Goal: Task Accomplishment & Management: Complete application form

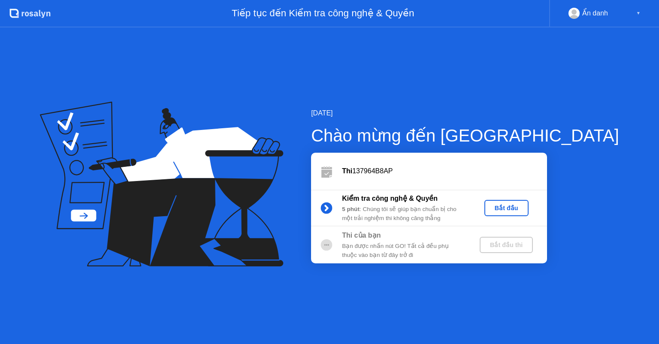
click at [529, 244] on div "Bắt đầu thi" at bounding box center [506, 244] width 46 height 7
click at [525, 207] on div "Bắt đầu" at bounding box center [505, 207] width 37 height 7
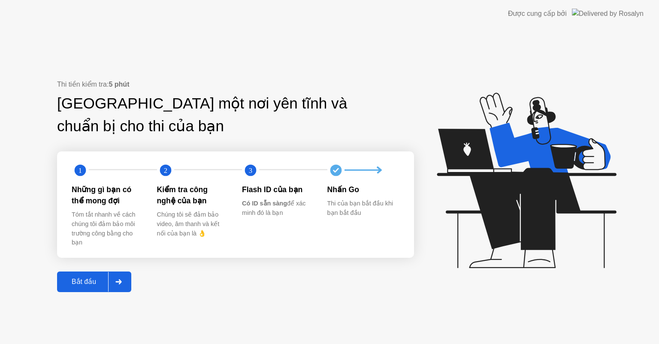
click at [91, 283] on div "Bắt đầu" at bounding box center [84, 281] width 48 height 8
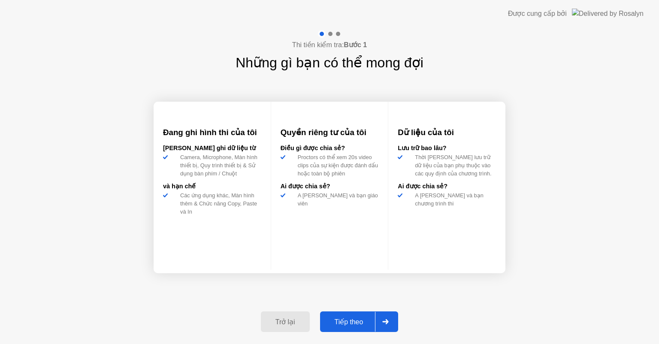
click at [345, 315] on button "Tiếp theo" at bounding box center [359, 321] width 78 height 21
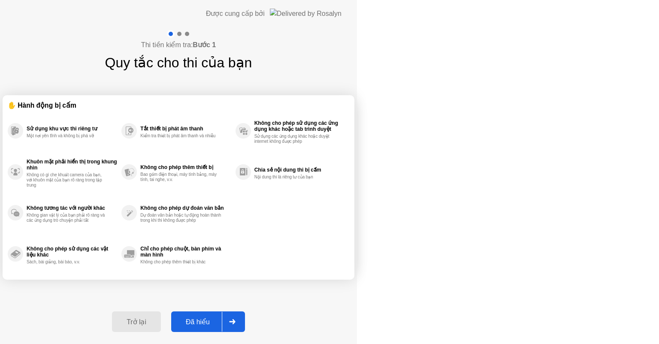
click at [245, 315] on button "Đã hiểu" at bounding box center [208, 321] width 74 height 21
select select "Available cameras"
select select "Available speakers"
select select "Available microphones"
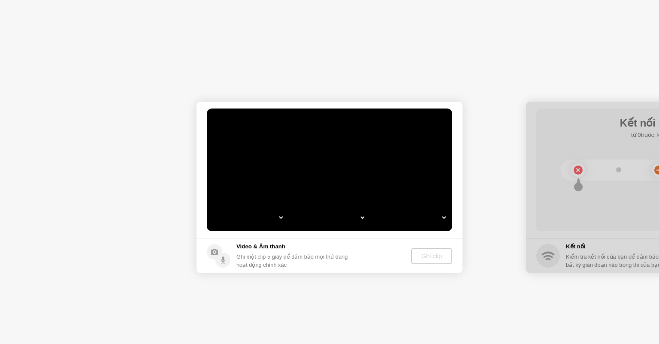
select select "**********"
select select "*******"
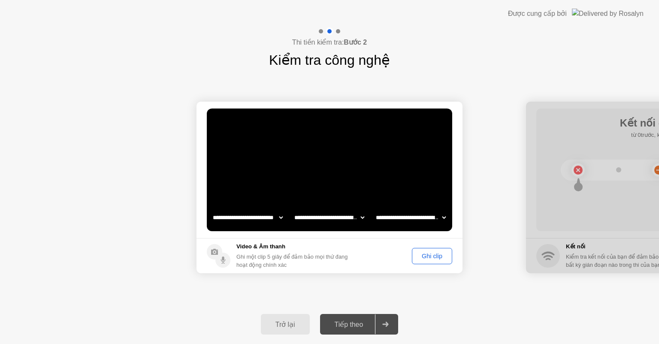
click at [438, 259] on div "Ghi clip" at bounding box center [432, 256] width 34 height 7
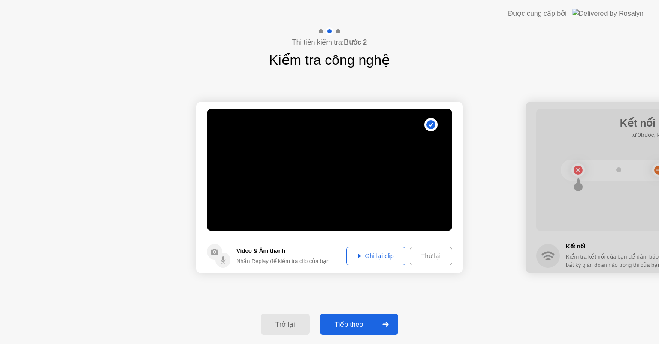
click at [353, 332] on button "Tiếp theo" at bounding box center [359, 324] width 78 height 21
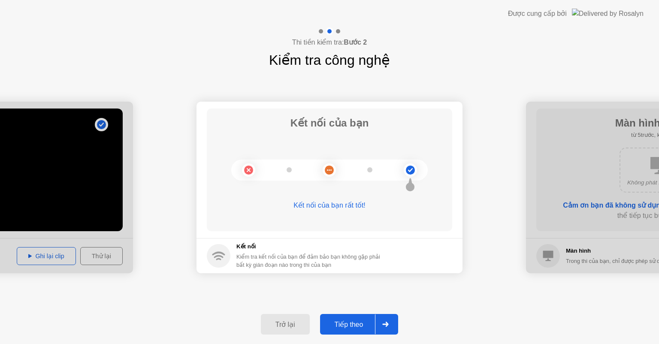
click at [353, 326] on div "Tiếp theo" at bounding box center [348, 324] width 53 height 8
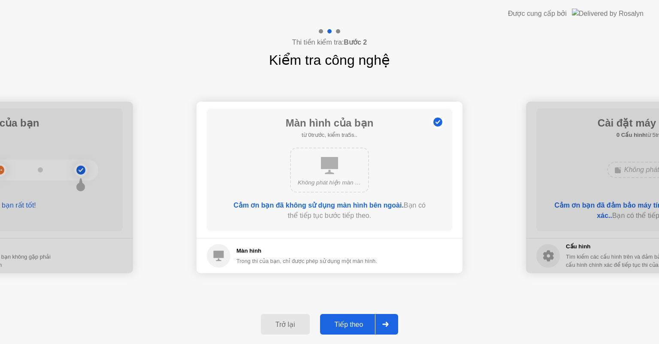
click at [353, 326] on div "Tiếp theo" at bounding box center [348, 324] width 53 height 8
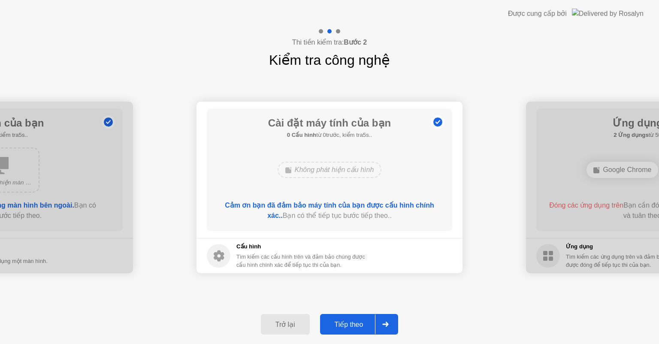
click at [353, 326] on div "Tiếp theo" at bounding box center [348, 324] width 53 height 8
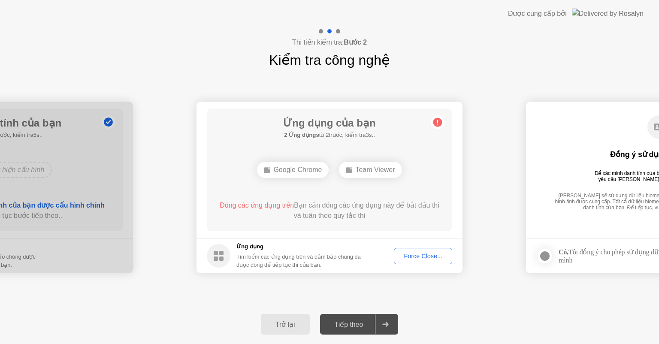
click at [414, 253] on div "Force Close..." at bounding box center [423, 256] width 52 height 7
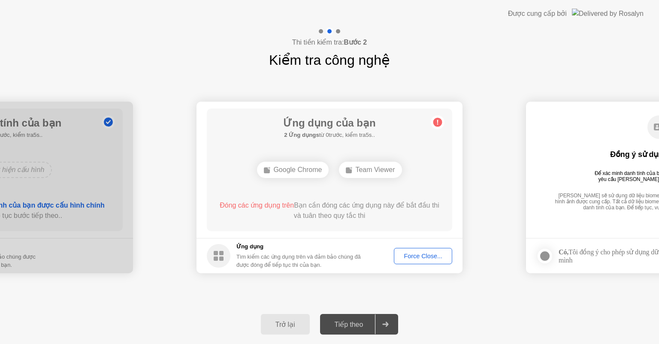
click at [438, 253] on div "Force Close..." at bounding box center [423, 256] width 52 height 7
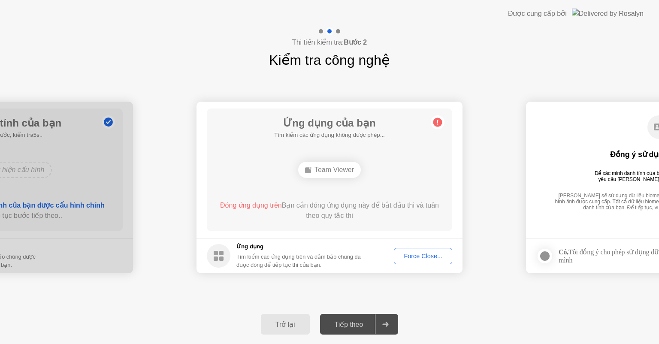
click at [424, 258] on div "Force Close..." at bounding box center [423, 256] width 52 height 7
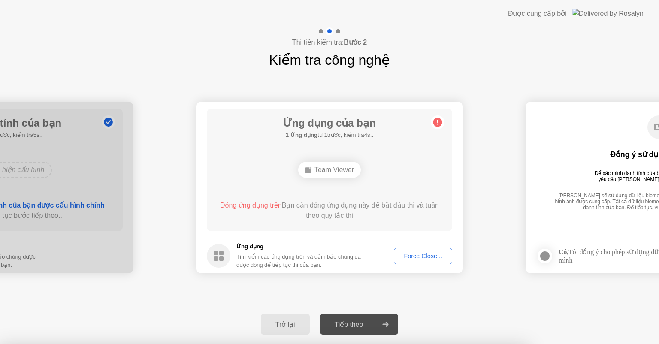
drag, startPoint x: 300, startPoint y: 218, endPoint x: 307, endPoint y: 208, distance: 12.0
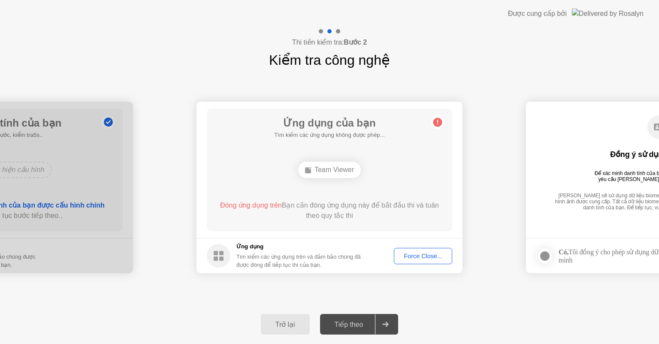
click at [548, 255] on div at bounding box center [544, 256] width 10 height 10
drag, startPoint x: 596, startPoint y: 294, endPoint x: 379, endPoint y: 317, distance: 218.6
click at [437, 307] on div "**********" at bounding box center [329, 185] width 659 height 316
drag, startPoint x: 606, startPoint y: 130, endPoint x: 361, endPoint y: 139, distance: 245.4
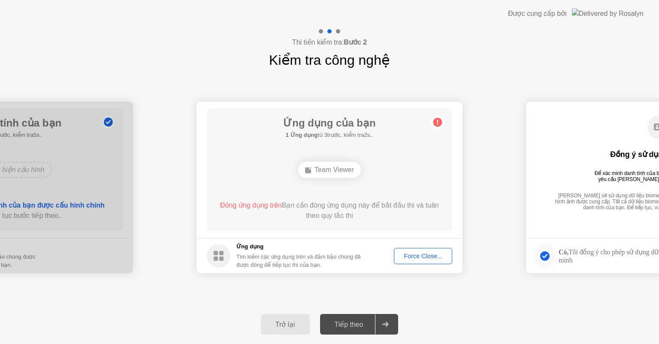
click at [639, 228] on main "Đồng ý sử dụng biometrics Để xác minh danh tính của bạn, chương trình thi của b…" at bounding box center [659, 170] width 266 height 136
click at [387, 327] on div at bounding box center [385, 324] width 21 height 20
click at [290, 323] on div "Trở lại" at bounding box center [285, 324] width 44 height 8
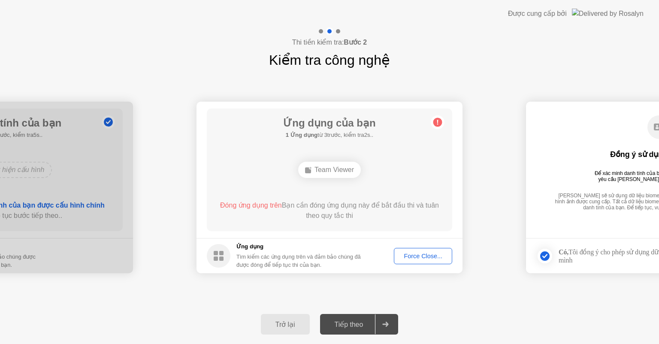
click at [290, 323] on div "Trở lại" at bounding box center [285, 324] width 44 height 8
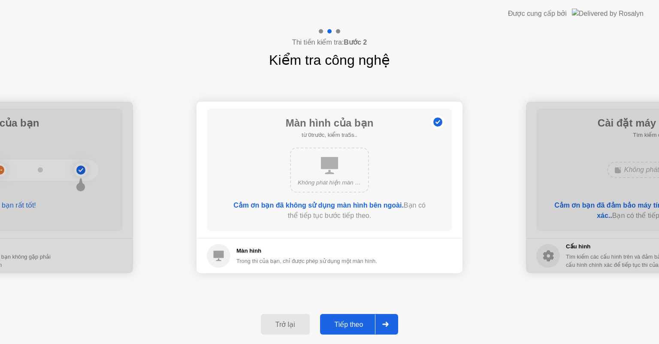
click at [290, 323] on div "Trở lại" at bounding box center [285, 324] width 44 height 8
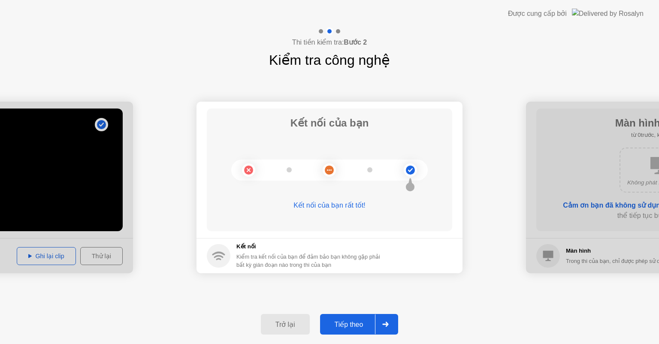
click at [290, 323] on div "Trở lại" at bounding box center [285, 324] width 44 height 8
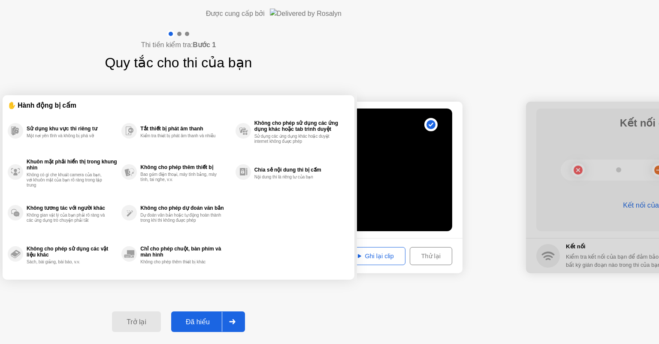
click at [158, 323] on div "Trở lại" at bounding box center [136, 322] width 44 height 8
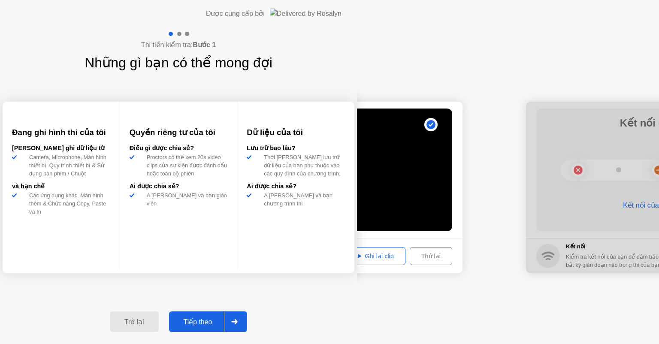
click at [156, 323] on div "Trở lại" at bounding box center [134, 322] width 44 height 8
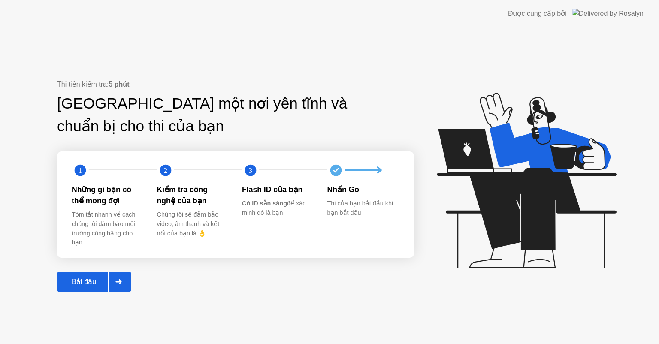
click at [93, 79] on div "Thi tiền kiểm tra: 5 phút Tìm một nơi yên tĩnh và chuẩn bị cho thi của bạn 1 2 …" at bounding box center [329, 185] width 659 height 316
click at [19, 102] on div "Thi tiền kiểm tra: 5 phút Tìm một nơi yên tĩnh và chuẩn bị cho thi của bạn 1 2 …" at bounding box center [329, 185] width 659 height 316
click at [93, 232] on div "Tóm tắt nhanh về cách chúng tôi đảm bảo môi trường công bằng cho bạn" at bounding box center [108, 228] width 72 height 37
click at [619, 234] on icon at bounding box center [524, 185] width 221 height 220
